Goal: Transaction & Acquisition: Purchase product/service

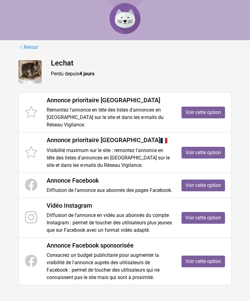
scroll to position [14, 0]
click at [201, 189] on link "Voir cette option" at bounding box center [204, 186] width 44 height 12
click at [202, 191] on link "Voir cette option" at bounding box center [204, 186] width 44 height 12
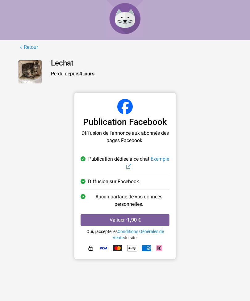
click at [132, 166] on link "Exemple" at bounding box center [147, 162] width 43 height 13
click at [137, 219] on strong "1,90 €" at bounding box center [134, 220] width 14 height 6
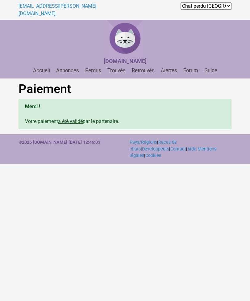
scroll to position [0, 0]
click at [52, 5] on link "ch.lemire@orange.fr" at bounding box center [58, 9] width 78 height 13
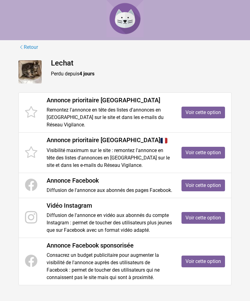
click at [210, 111] on link "Voir cette option" at bounding box center [204, 113] width 44 height 12
click at [204, 190] on link "Voir cette option" at bounding box center [204, 186] width 44 height 12
